Goal: Task Accomplishment & Management: Manage account settings

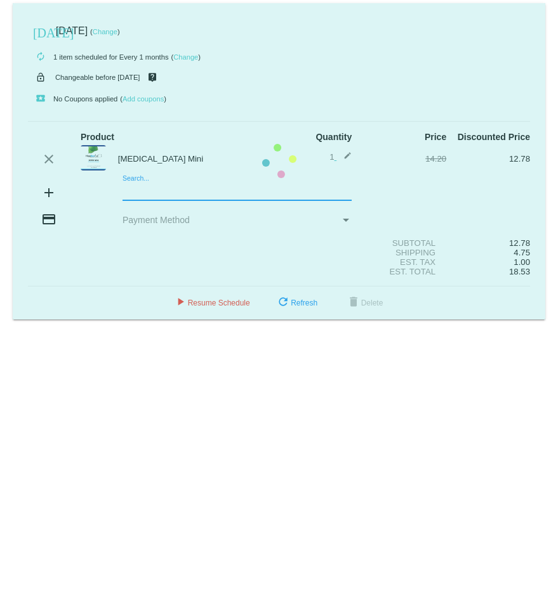
click at [157, 95] on mat-card "[DATE] [DATE] ( Change ) autorenew 1 item scheduled for Every 1 months ( Change…" at bounding box center [279, 161] width 532 height 316
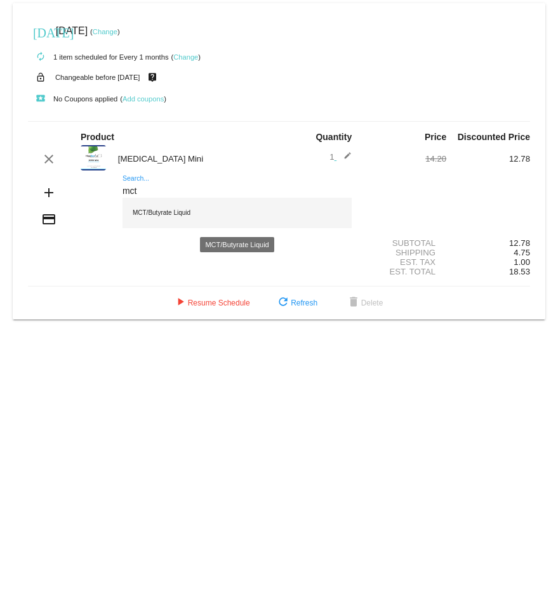
type input "mct"
click at [162, 95] on div "MCT/Butyrate Liquid" at bounding box center [236, 213] width 229 height 30
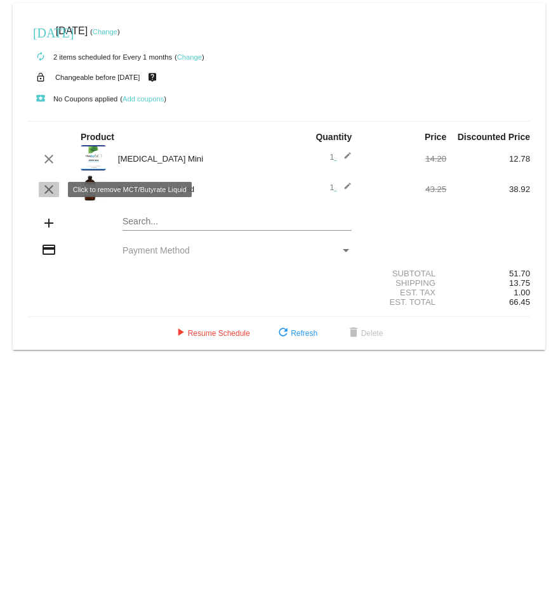
click at [50, 95] on mat-icon "clear" at bounding box center [48, 189] width 15 height 15
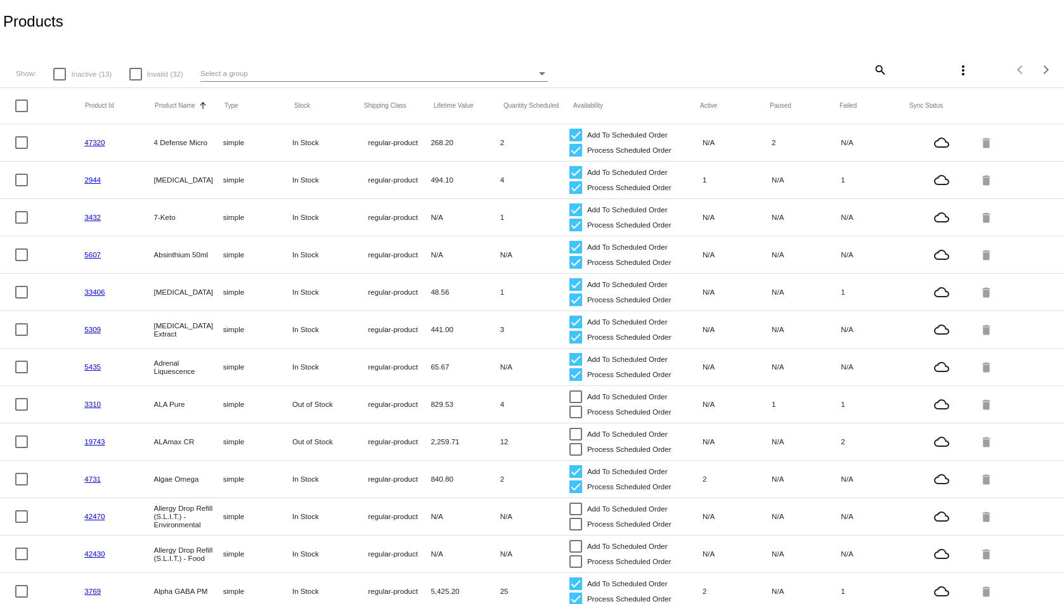
click at [873, 70] on mat-icon "search" at bounding box center [879, 70] width 15 height 20
click at [819, 71] on input "Search" at bounding box center [798, 68] width 177 height 10
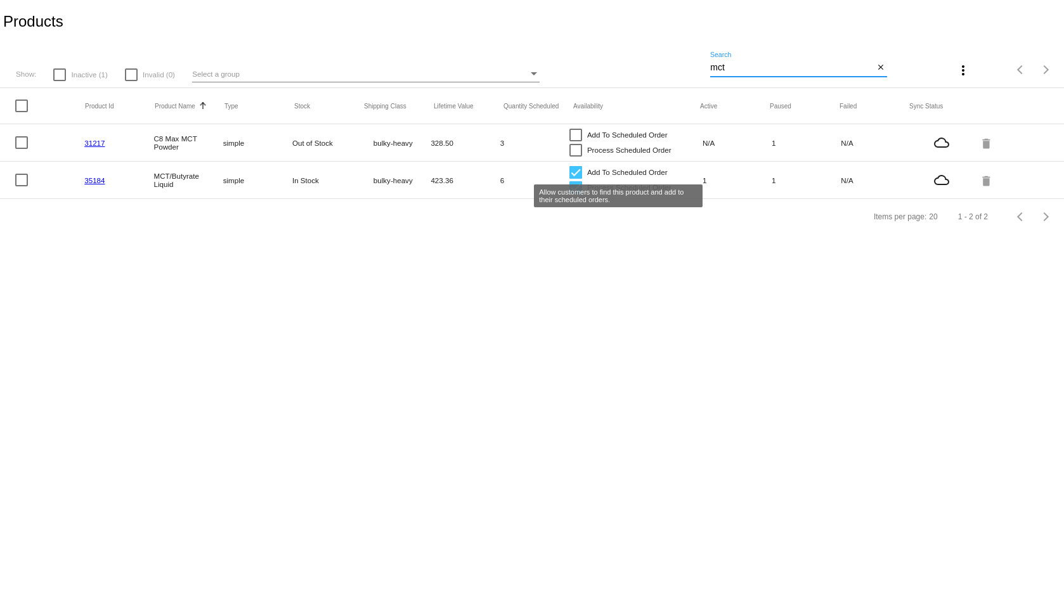
type input "mct"
click at [575, 173] on div at bounding box center [576, 172] width 13 height 13
click at [575, 179] on input "Add To Scheduled Order" at bounding box center [575, 179] width 1 height 1
checkbox input "false"
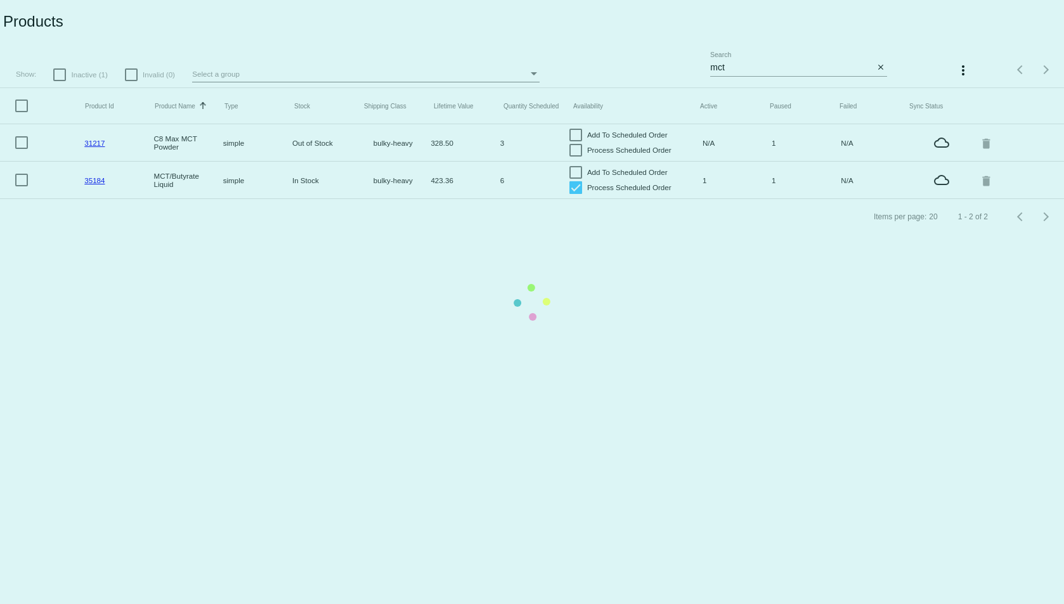
click at [571, 185] on mat-table "Product Id Product Name Sorted by ProductName ascending Type Stock Shipping Cla…" at bounding box center [532, 143] width 1064 height 111
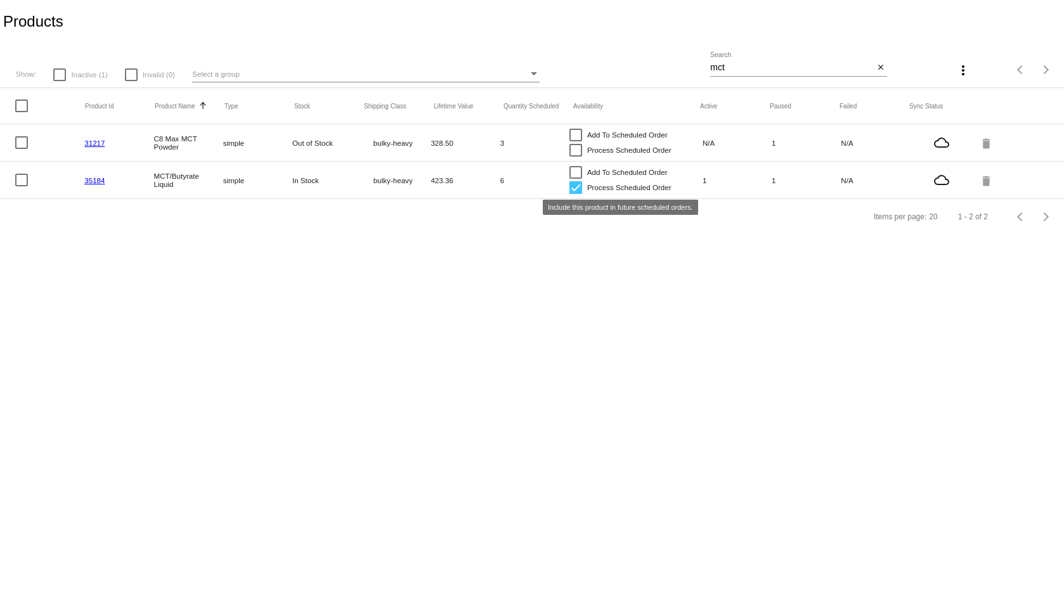
click at [575, 189] on div at bounding box center [576, 187] width 13 height 13
click at [575, 194] on input "Process Scheduled Order" at bounding box center [575, 194] width 1 height 1
checkbox input "false"
click at [585, 103] on mat-header-cell "Availability" at bounding box center [636, 106] width 127 height 7
click at [388, 74] on div "Select a group" at bounding box center [360, 74] width 336 height 15
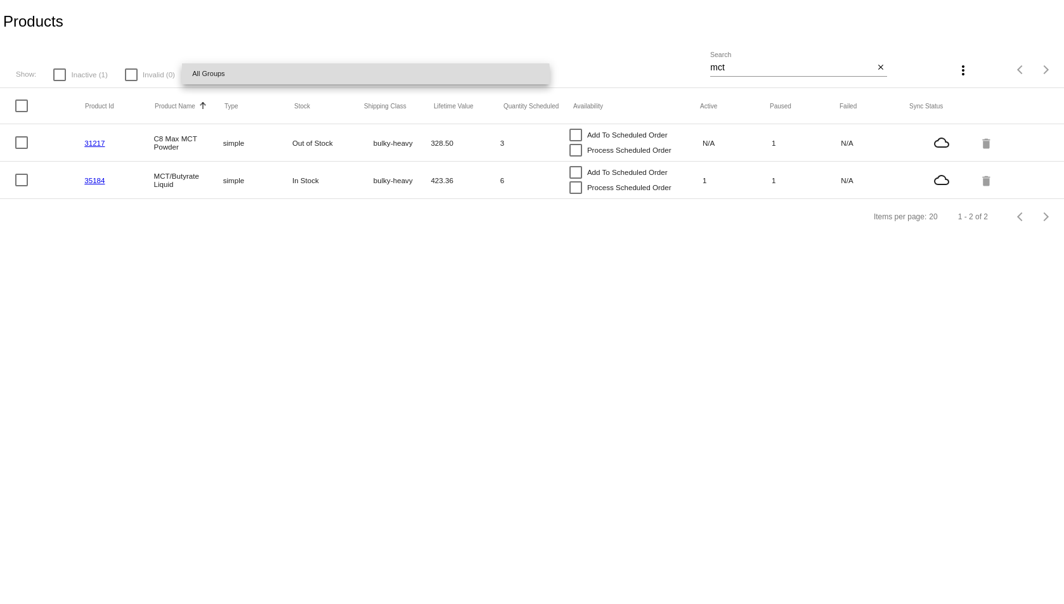
click at [355, 83] on span "All Groups" at bounding box center [366, 73] width 348 height 21
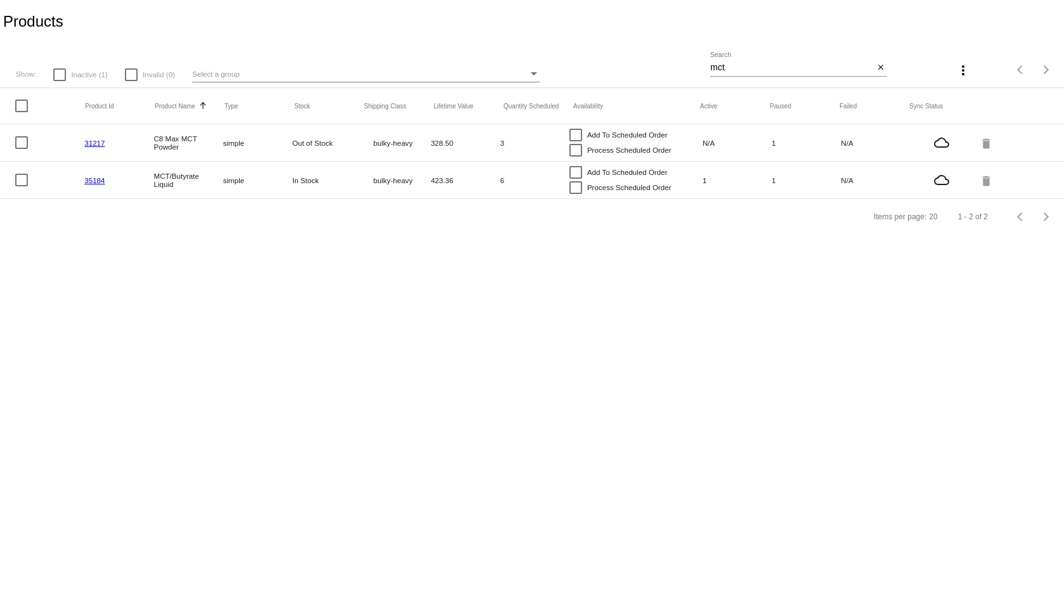
click at [535, 73] on div "Select a group" at bounding box center [534, 73] width 6 height 3
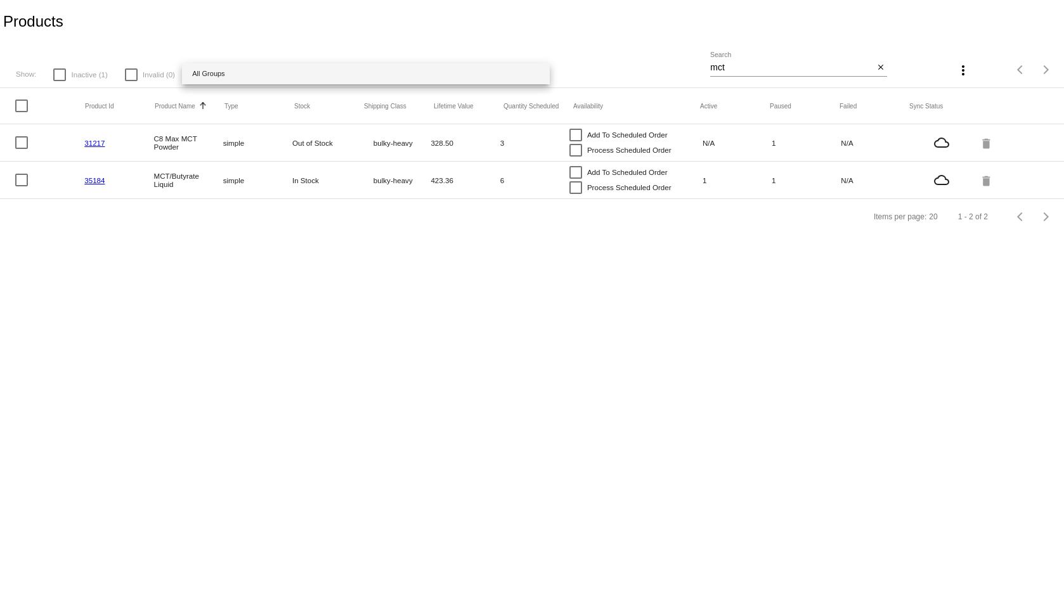
click at [295, 50] on div at bounding box center [532, 302] width 1064 height 604
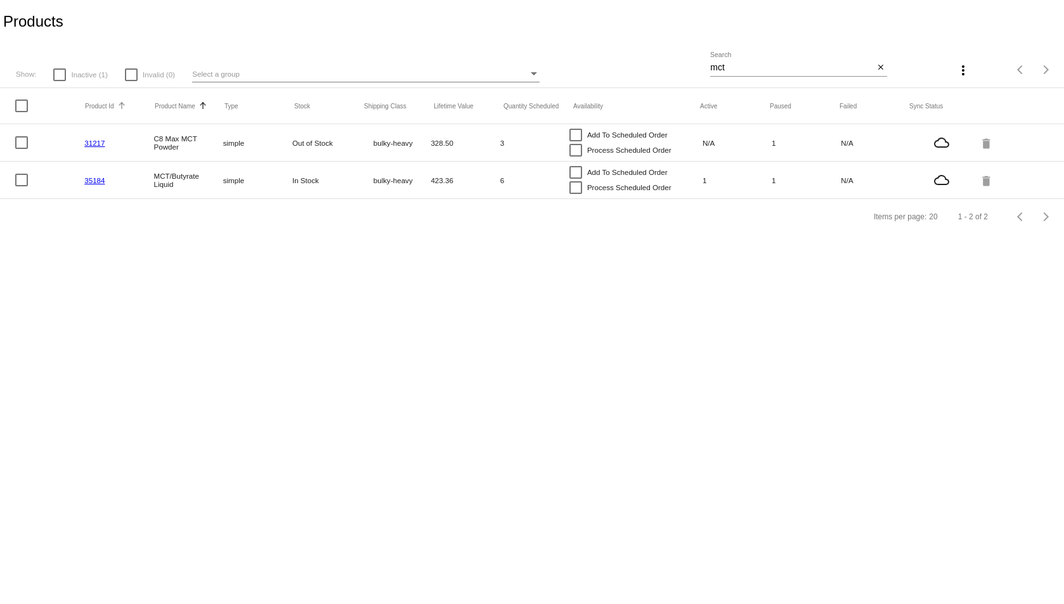
click at [98, 108] on button "Product Id" at bounding box center [99, 106] width 29 height 8
